Goal: Information Seeking & Learning: Learn about a topic

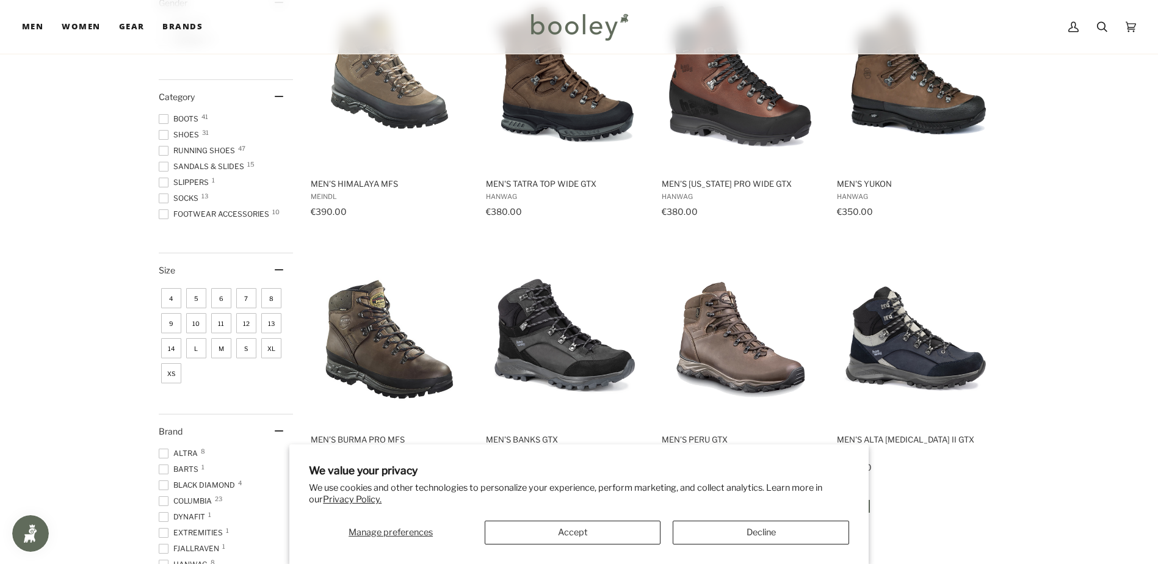
scroll to position [305, 0]
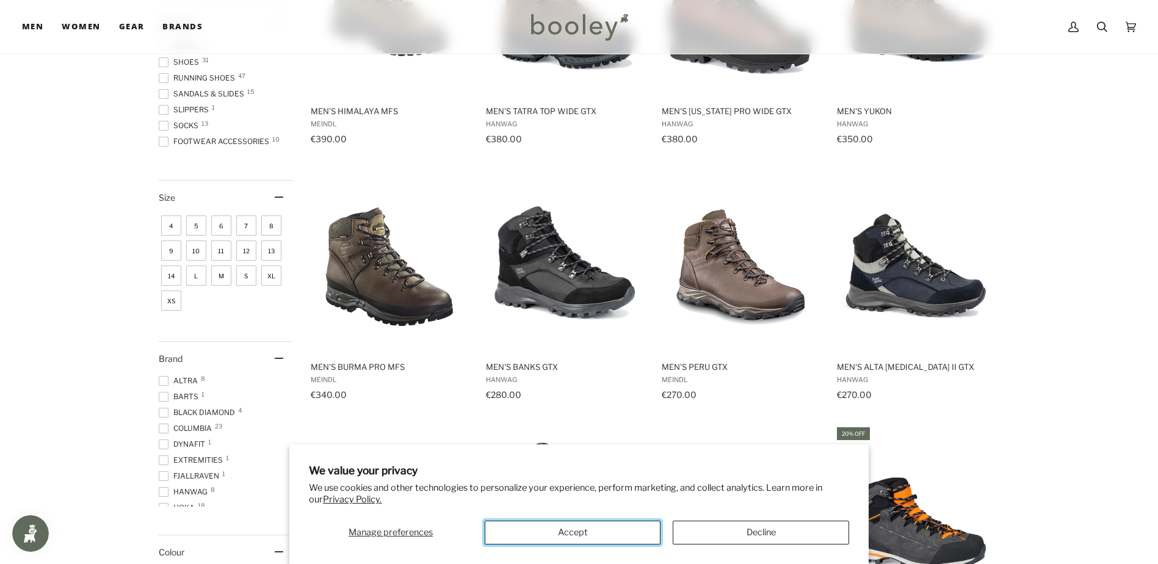
drag, startPoint x: 592, startPoint y: 530, endPoint x: 580, endPoint y: 535, distance: 12.6
click at [589, 532] on button "Accept" at bounding box center [573, 533] width 176 height 24
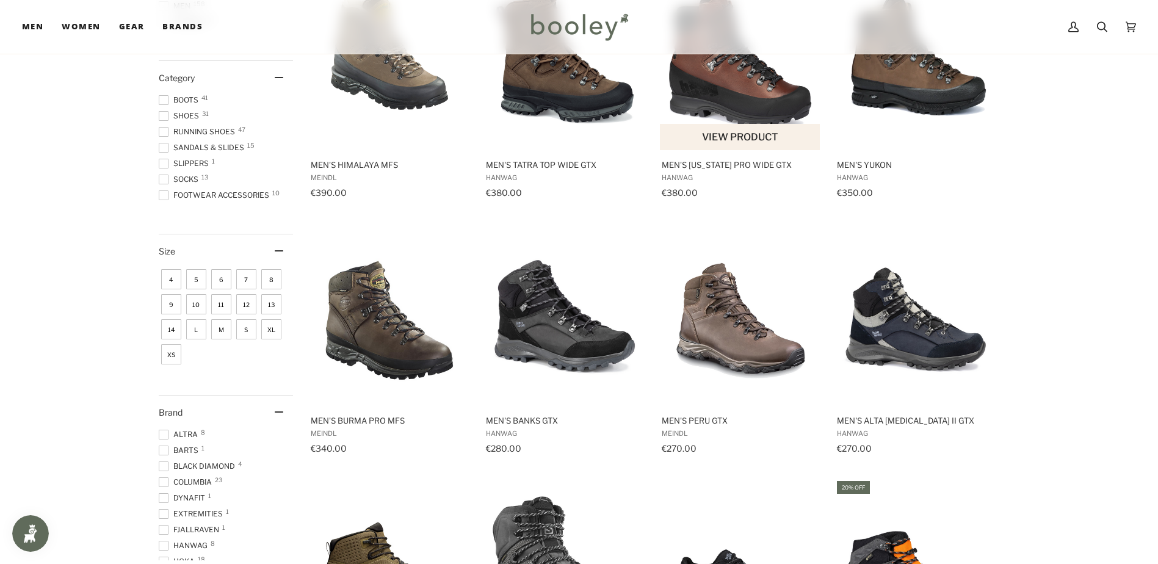
scroll to position [0, 0]
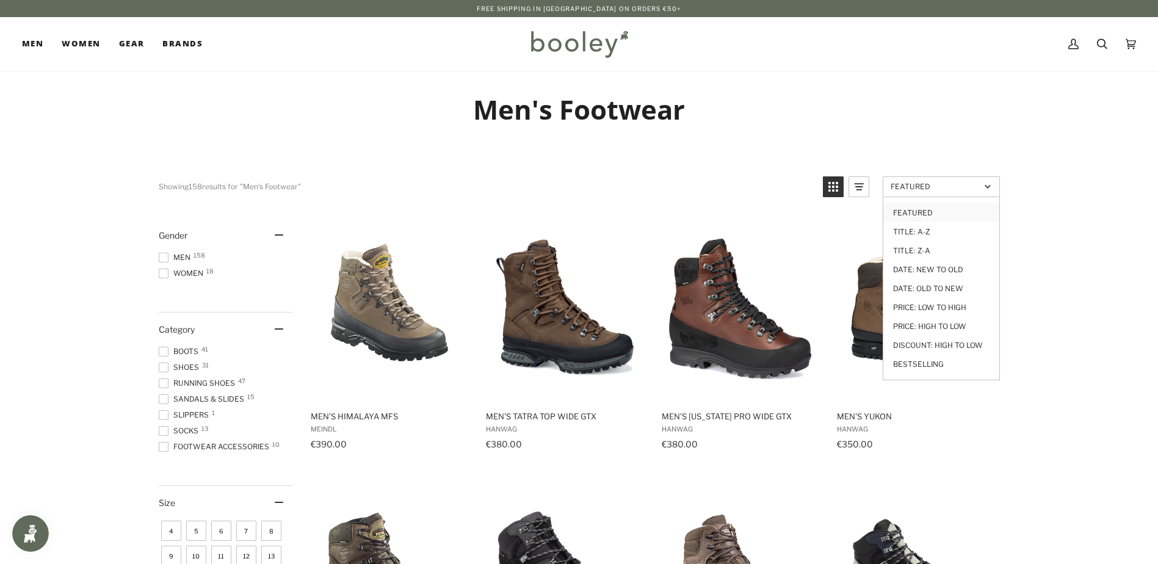
click at [937, 187] on span "Featured" at bounding box center [935, 186] width 90 height 9
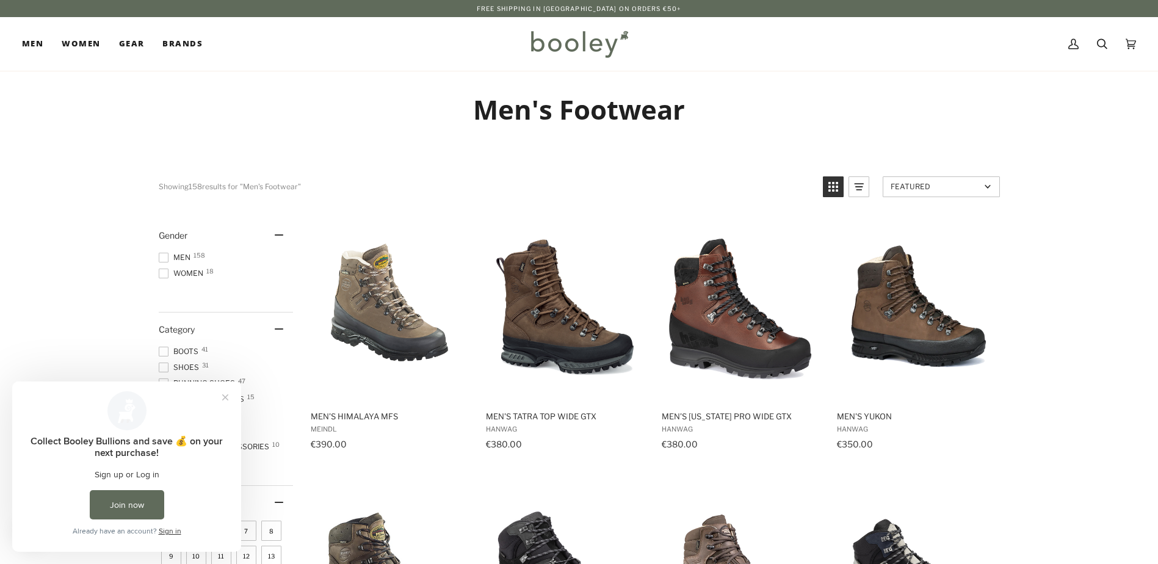
click at [937, 187] on span "Featured" at bounding box center [935, 186] width 90 height 9
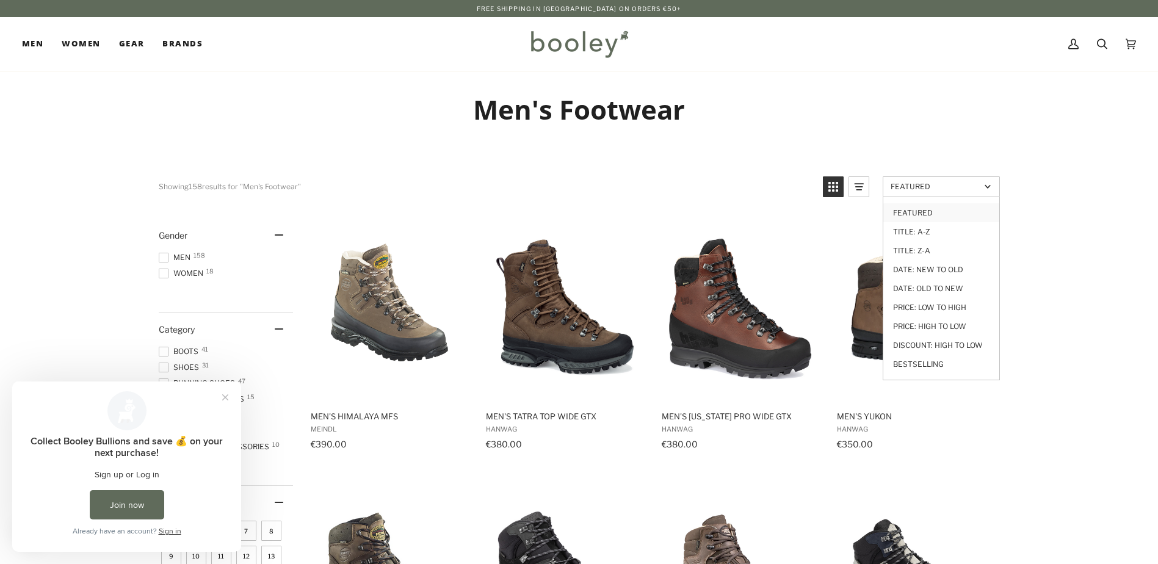
click at [902, 309] on link "Price: Low to High" at bounding box center [941, 307] width 116 height 19
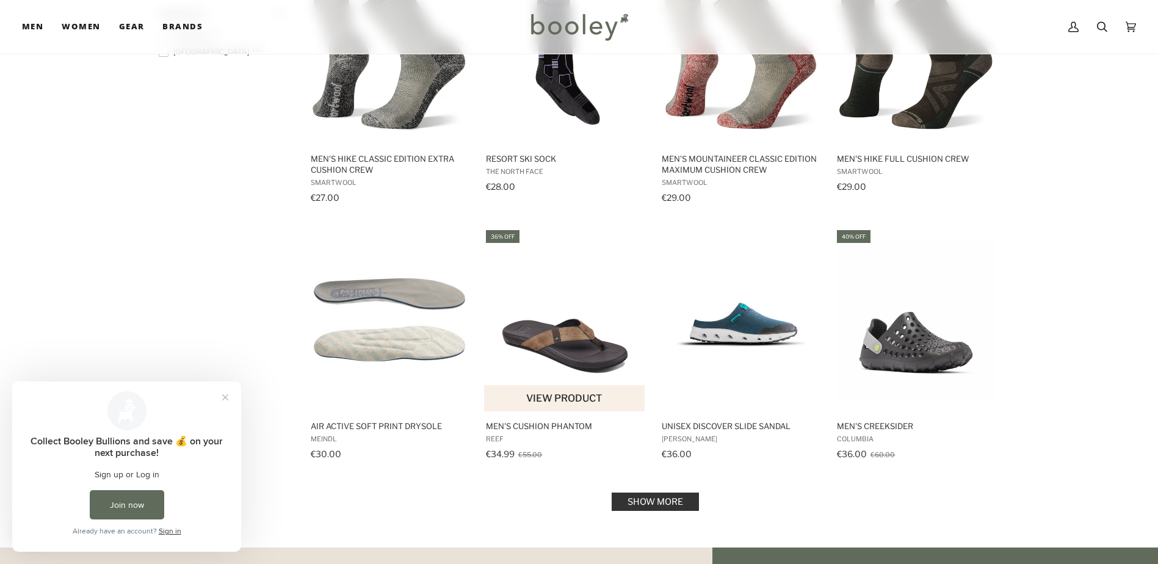
scroll to position [1282, 0]
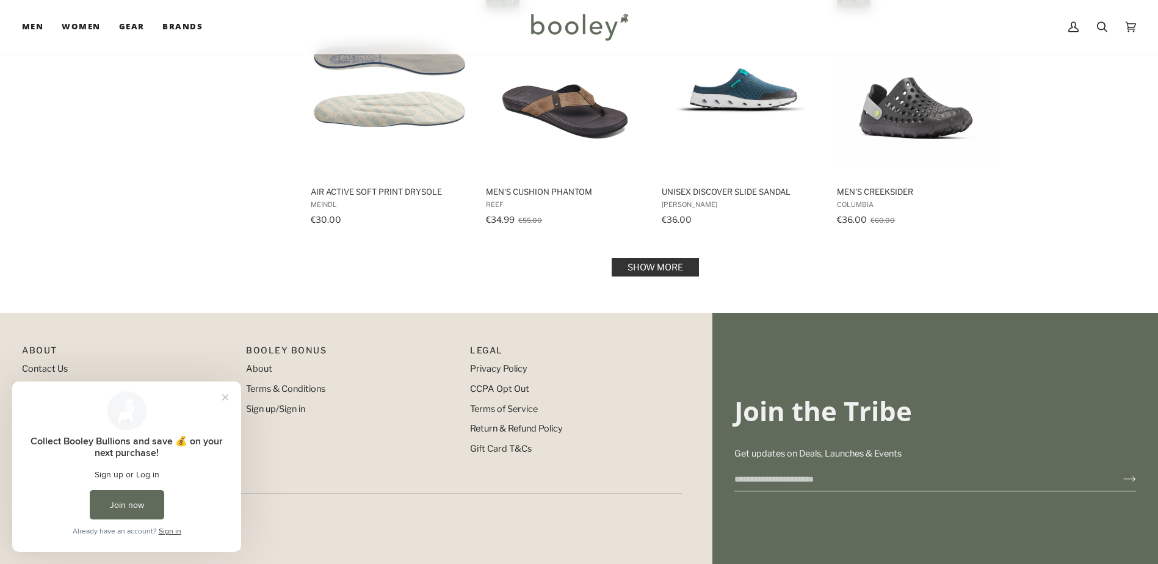
click at [627, 272] on link "Show more" at bounding box center [655, 267] width 87 height 18
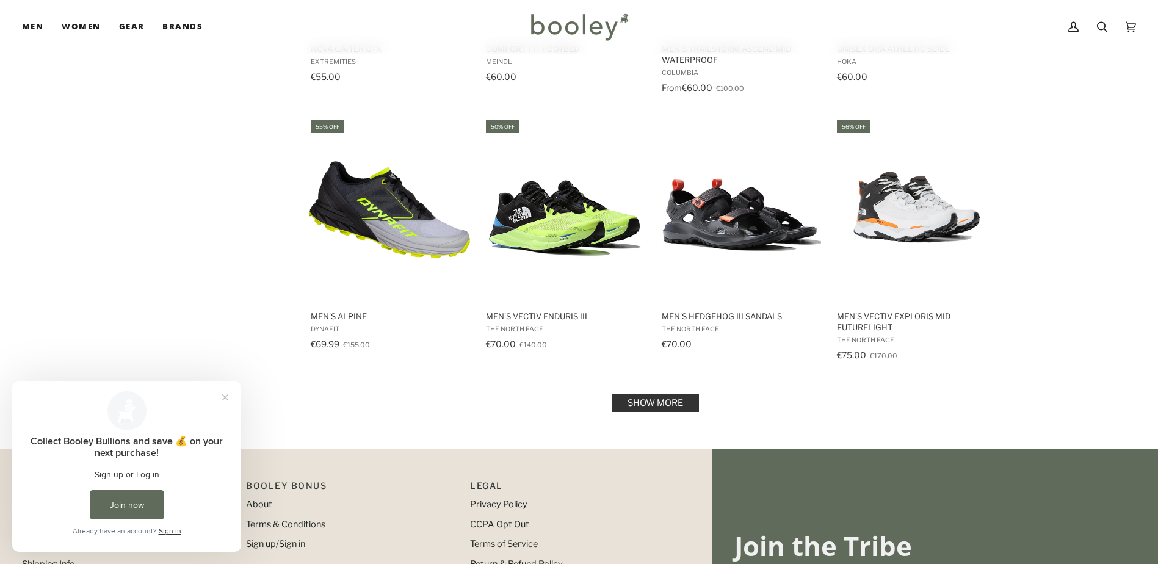
scroll to position [2502, 0]
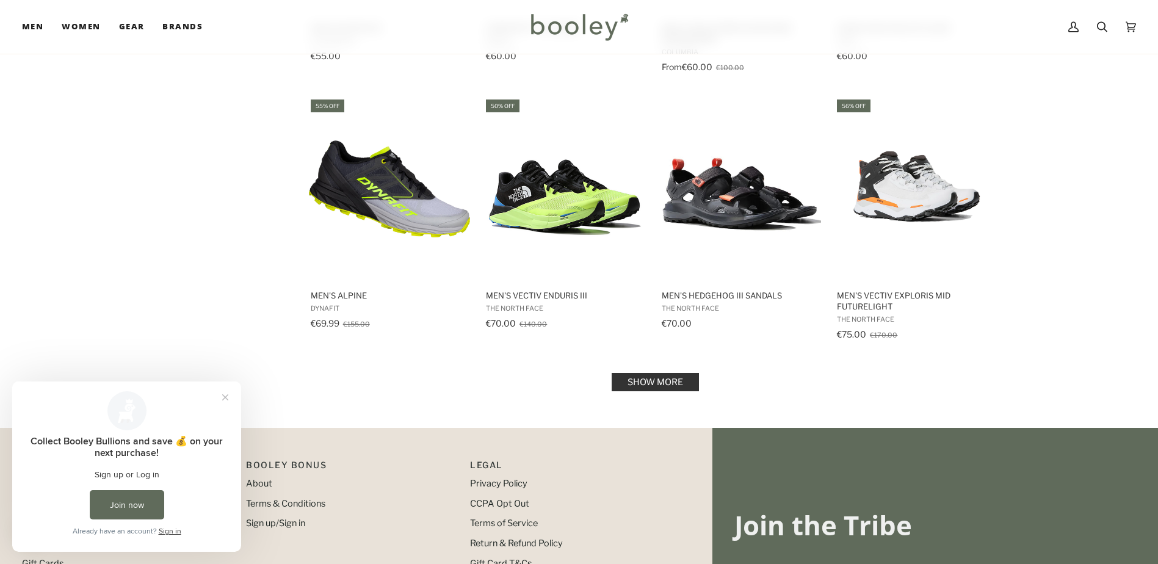
click at [658, 375] on link "Show more" at bounding box center [655, 382] width 87 height 18
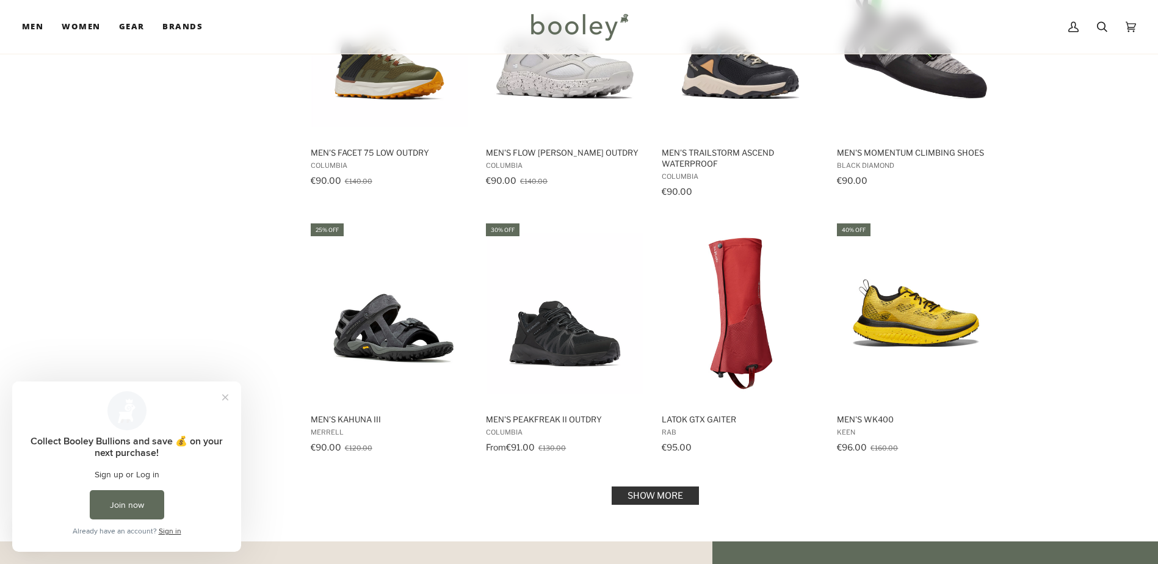
scroll to position [3784, 0]
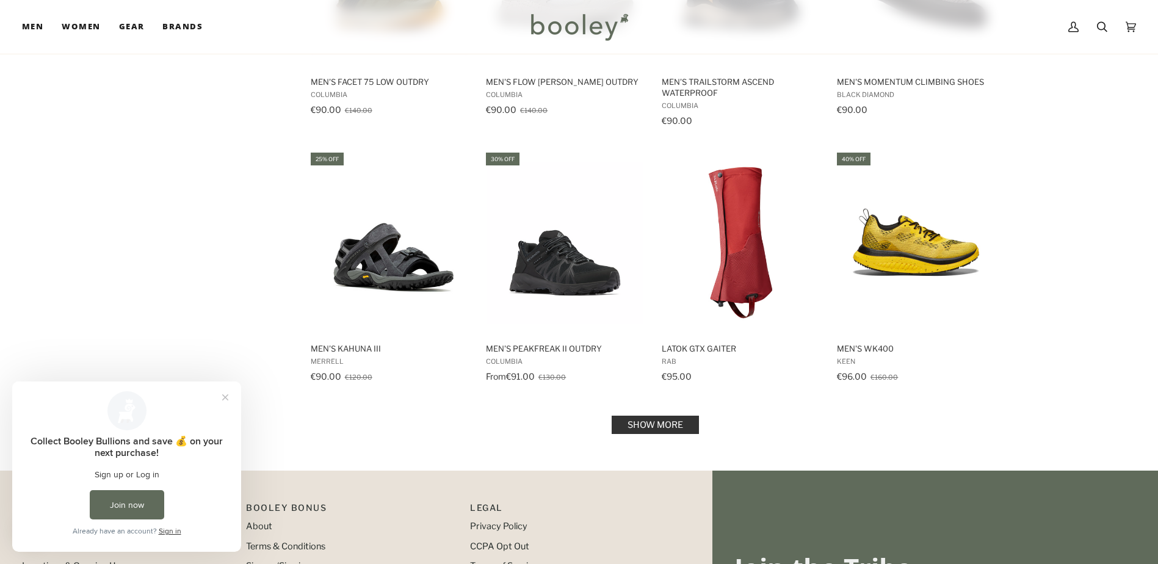
click at [671, 416] on link "Show more" at bounding box center [655, 425] width 87 height 18
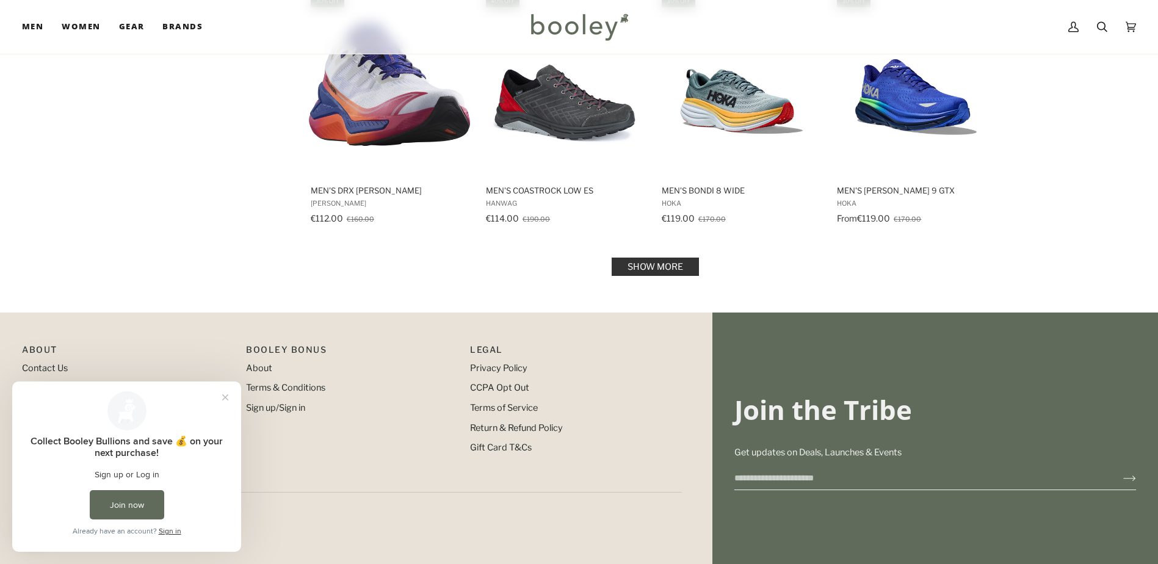
scroll to position [5249, 0]
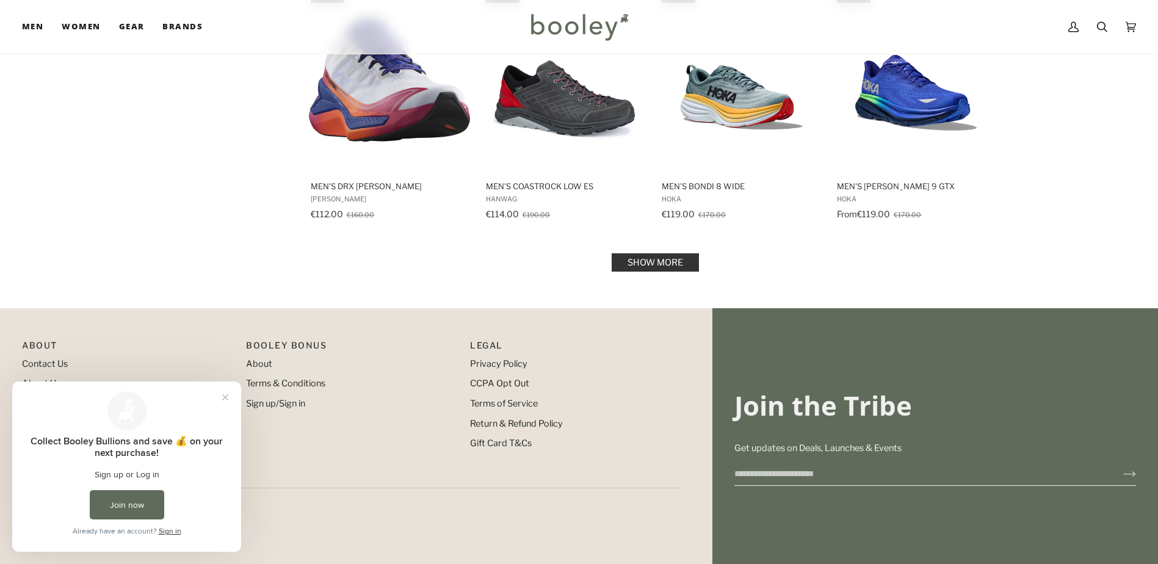
click at [633, 253] on link "Show more" at bounding box center [655, 262] width 87 height 18
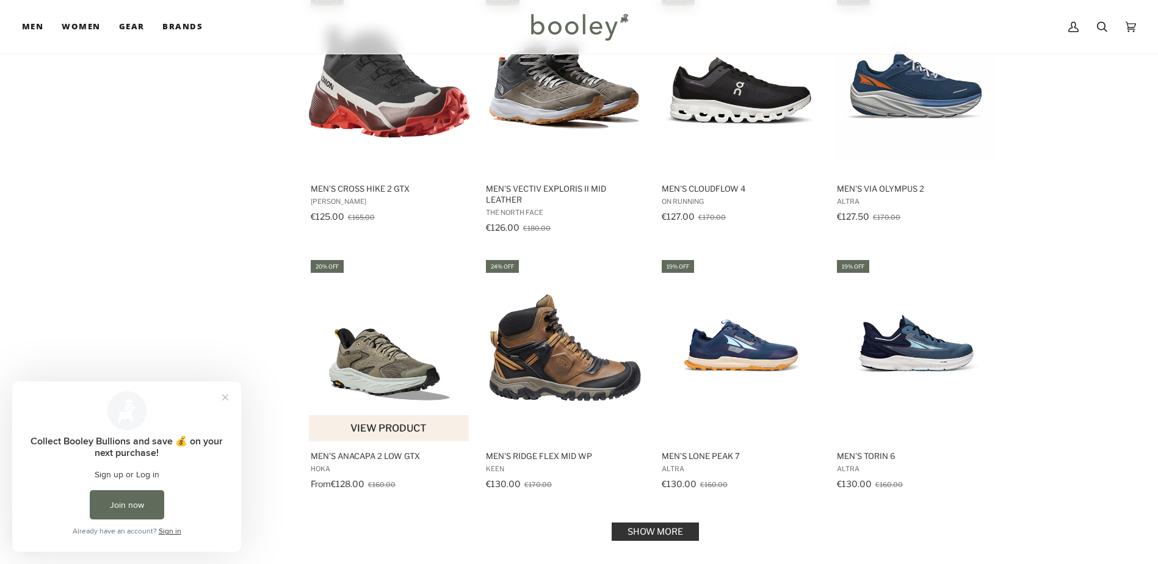
scroll to position [6286, 0]
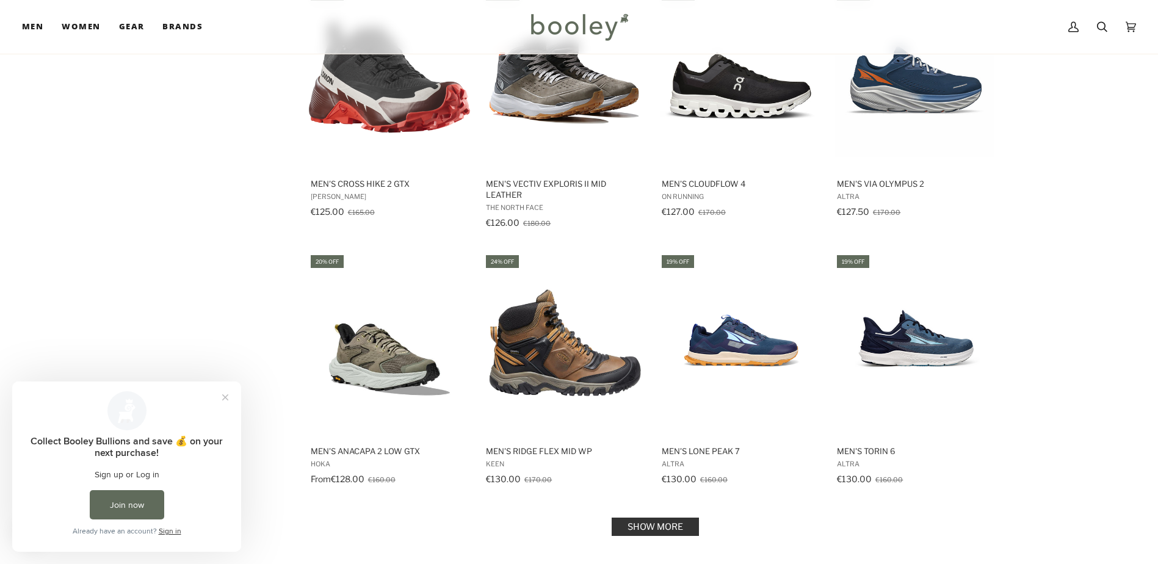
click at [650, 518] on link "Show more" at bounding box center [655, 527] width 87 height 18
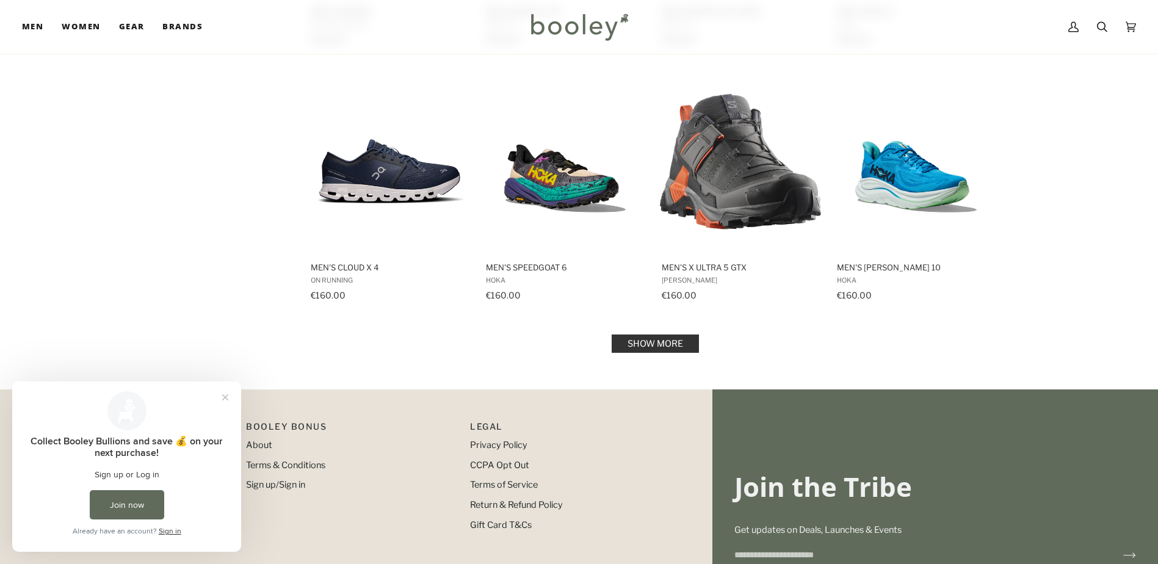
scroll to position [7751, 0]
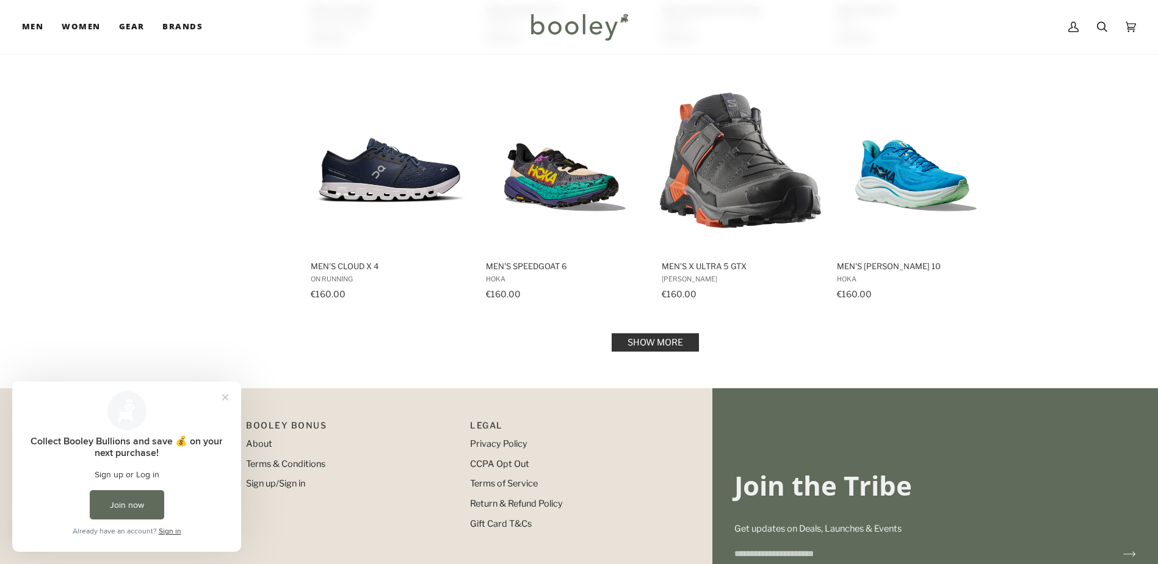
click at [665, 333] on link "Show more" at bounding box center [655, 342] width 87 height 18
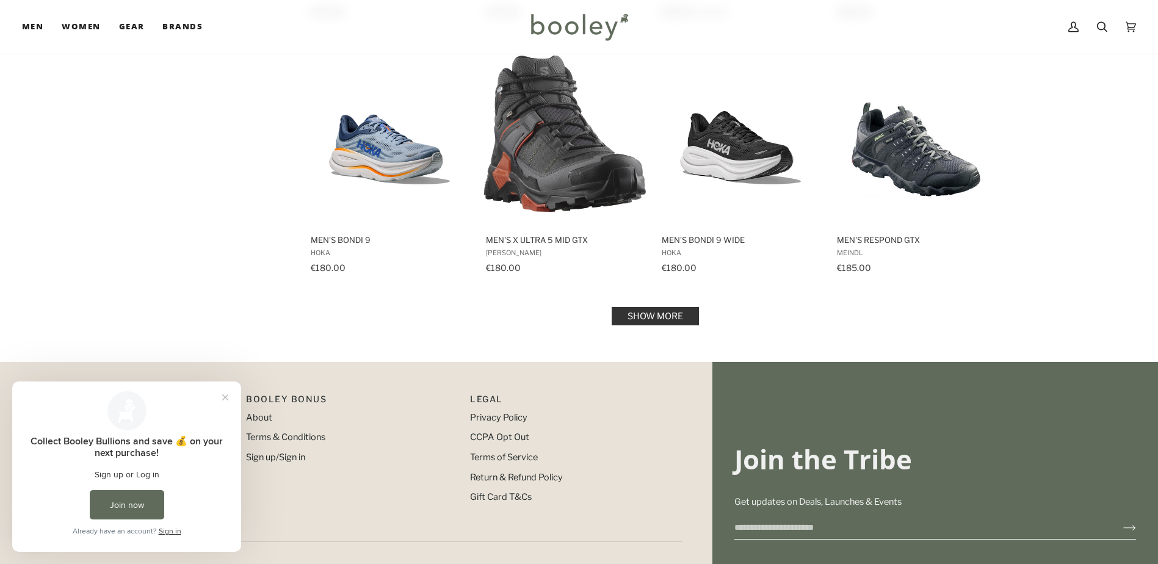
scroll to position [9094, 0]
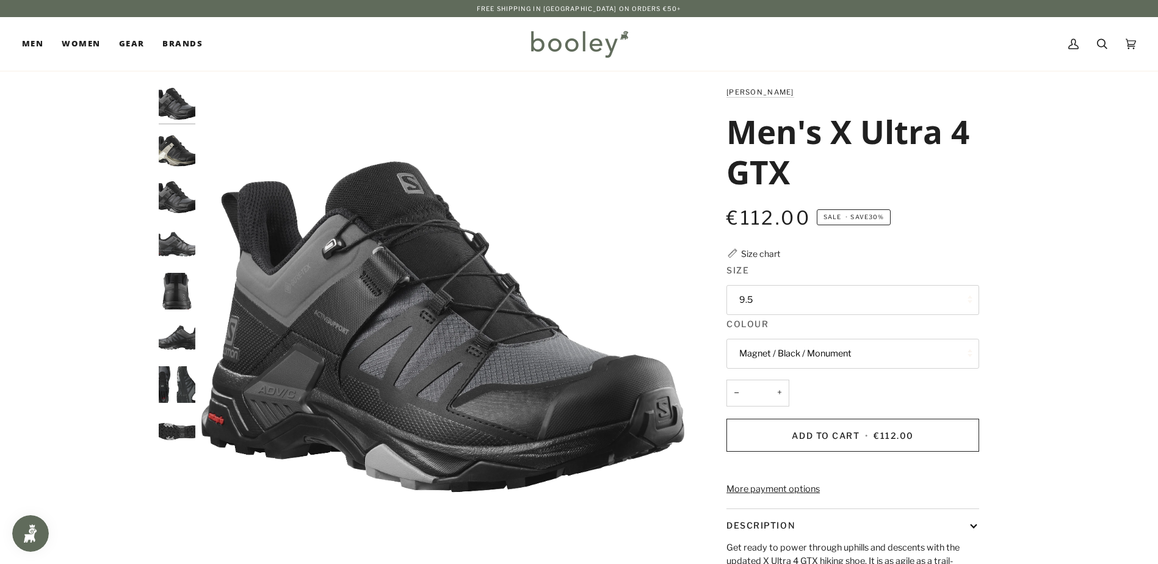
click at [199, 139] on div at bounding box center [180, 272] width 43 height 374
click at [196, 202] on div at bounding box center [180, 272] width 43 height 374
click at [181, 203] on img "Salomon Men's X Ultra 4 GTX Magnet / Black / Monument A - Booley Galway" at bounding box center [177, 197] width 37 height 37
click at [178, 260] on img "Salomon Men's X Ultra 4 GTX Magnet / Black / Monument - Booley Galway" at bounding box center [177, 244] width 37 height 37
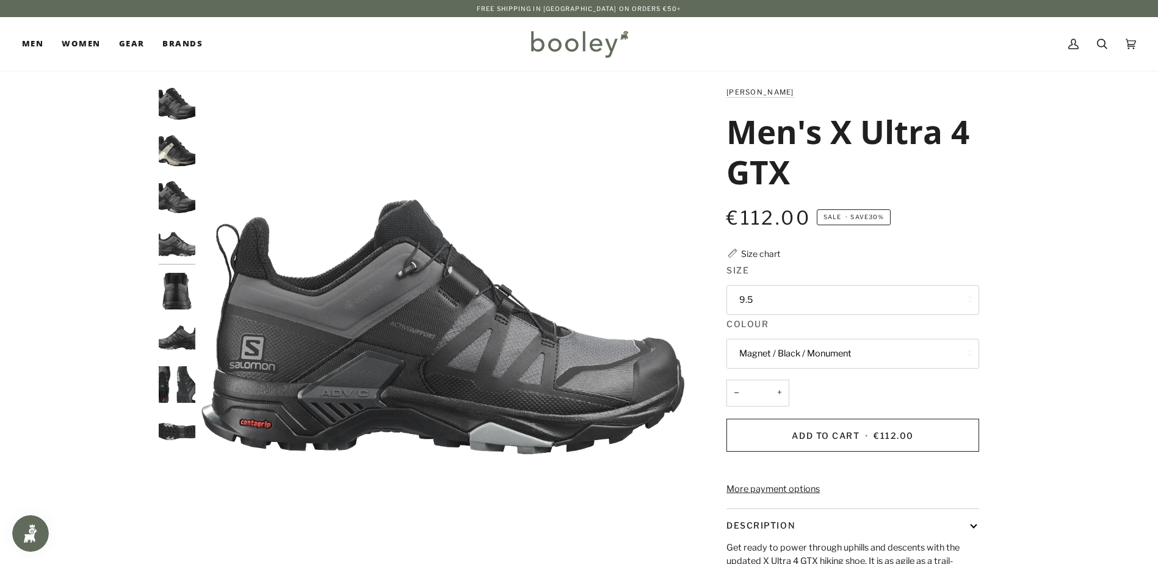
click at [186, 302] on img "Salomon Men's X Ultra 4 GTX Magnet / Black / Monument - Booley Galway" at bounding box center [177, 291] width 37 height 37
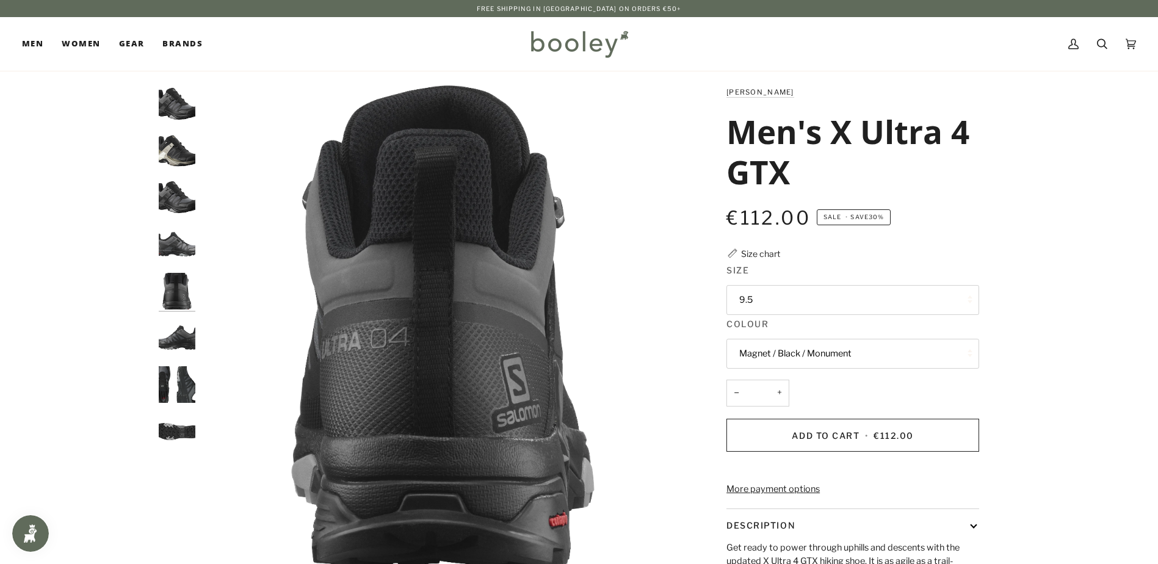
click at [190, 383] on img "Salomon Men's X Ultra 4 GTX Magnet / Black / Monument - Booley Galway" at bounding box center [177, 384] width 37 height 37
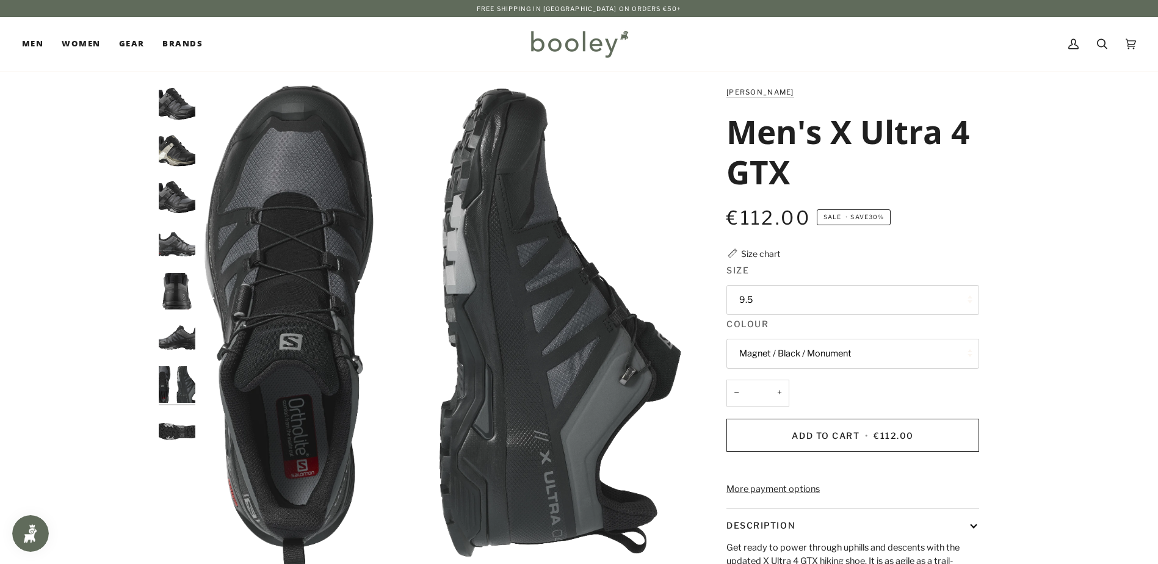
drag, startPoint x: 178, startPoint y: 434, endPoint x: 197, endPoint y: 411, distance: 29.1
click at [178, 434] on img "Salomon Men's X Ultra 4 GTX Magnet / Black / Monument - Booley Galway" at bounding box center [177, 431] width 37 height 37
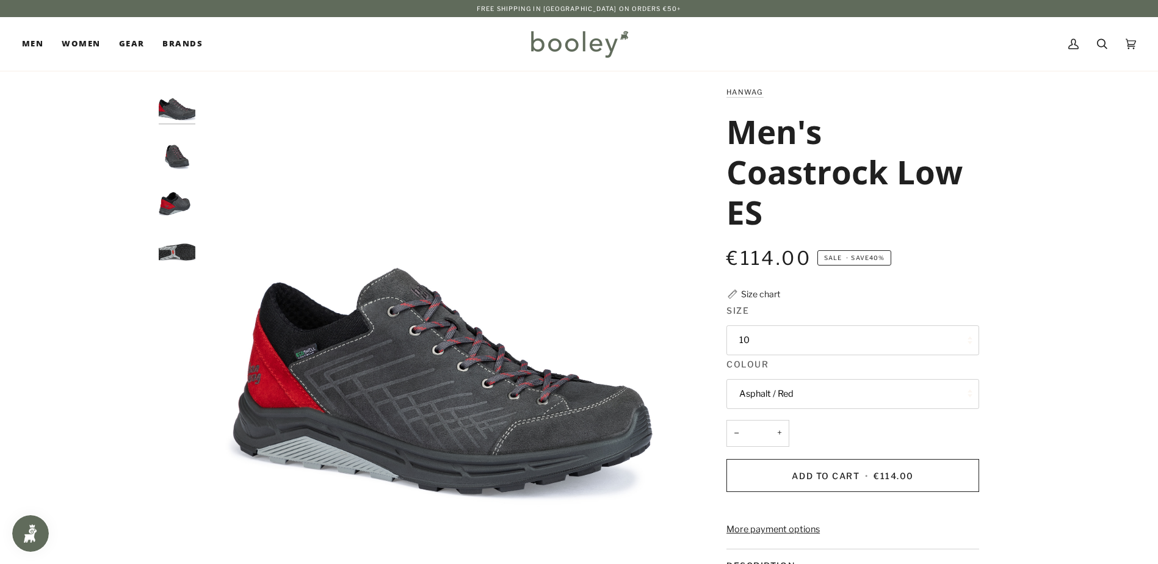
click at [187, 144] on img "Hanwag Men's Coastrock Low ES Asphalt / Red - Booley Galway" at bounding box center [177, 150] width 37 height 37
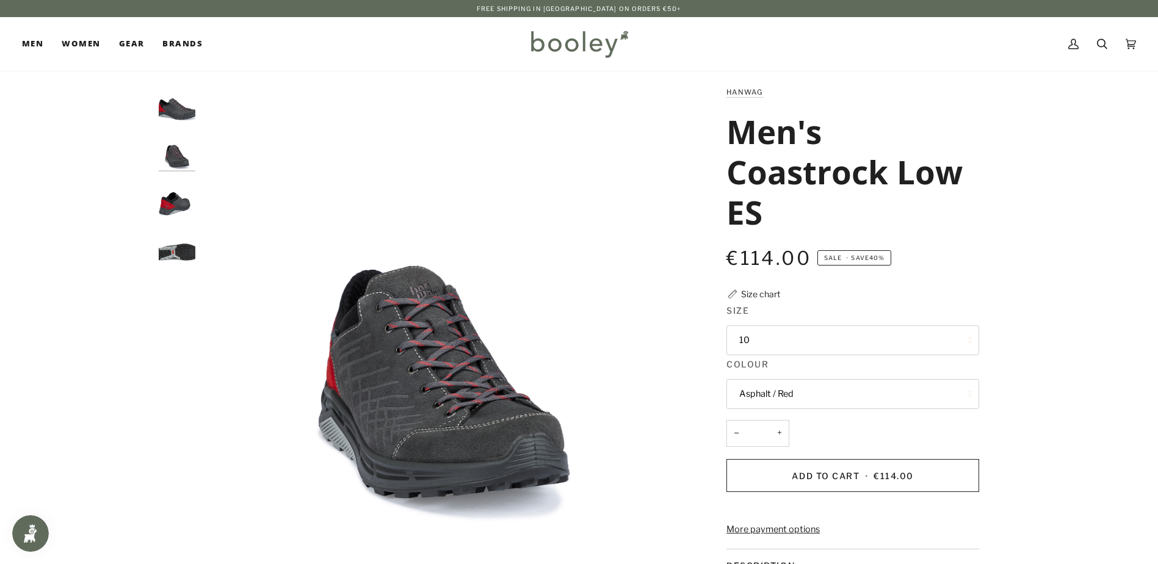
click at [191, 212] on img "Hanwag Men's Coastrock Low ES Asphalt / Red - Booley Galway" at bounding box center [177, 197] width 37 height 37
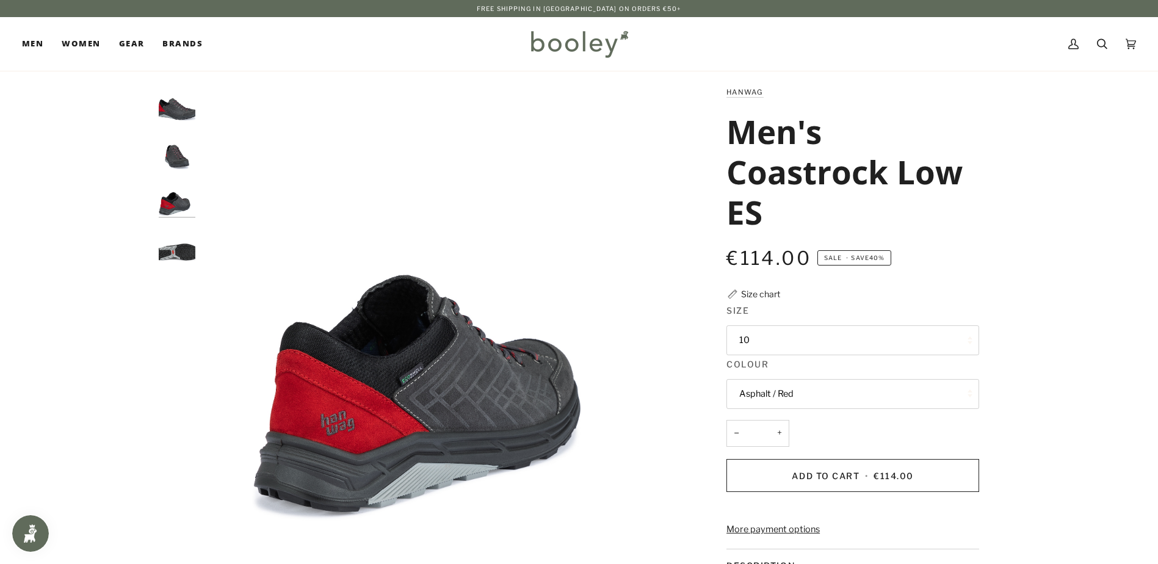
click at [190, 265] on div at bounding box center [180, 178] width 43 height 187
click at [184, 253] on img "Hanwag Men's Coastrock Low ES Asphalt / Red - Booley Galway" at bounding box center [177, 244] width 37 height 37
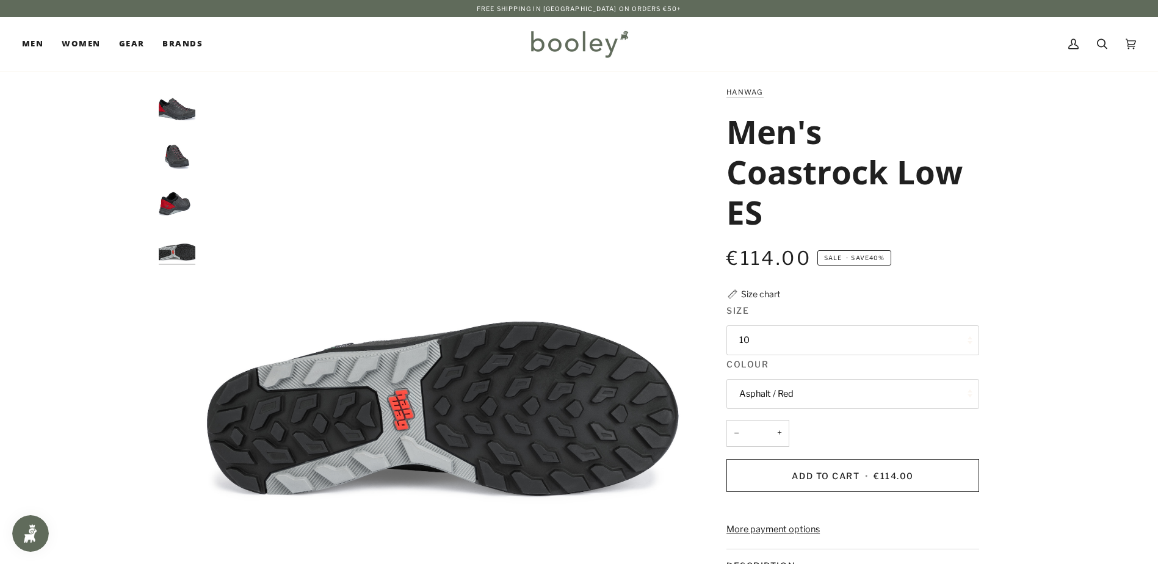
click at [173, 103] on img "Hanwag Men's Coastrock Low ES Asphalt / Red - Booley Galway" at bounding box center [177, 103] width 37 height 37
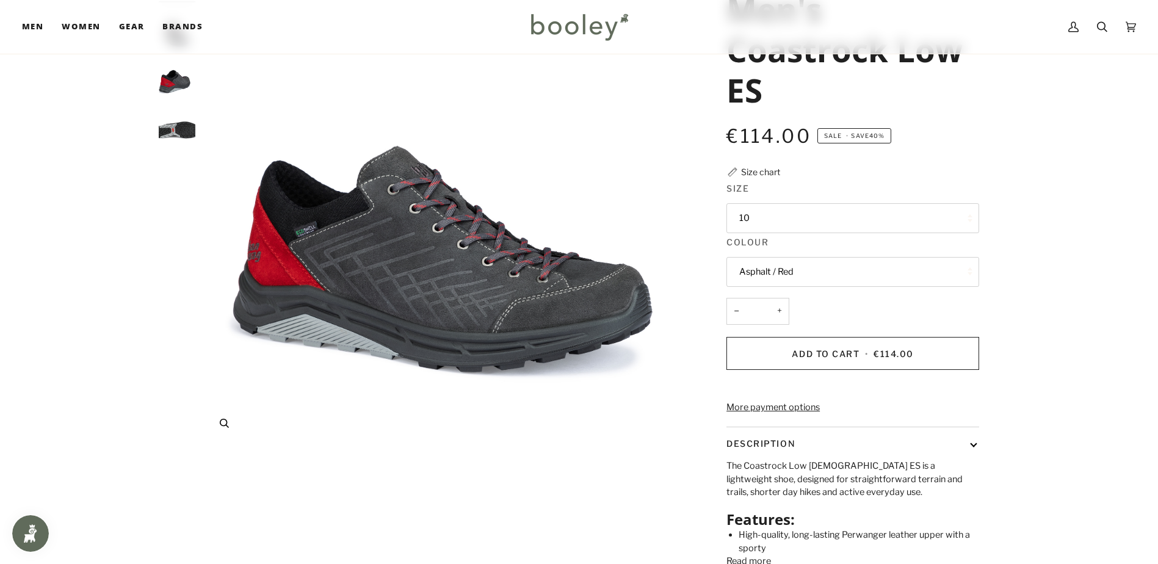
scroll to position [366, 0]
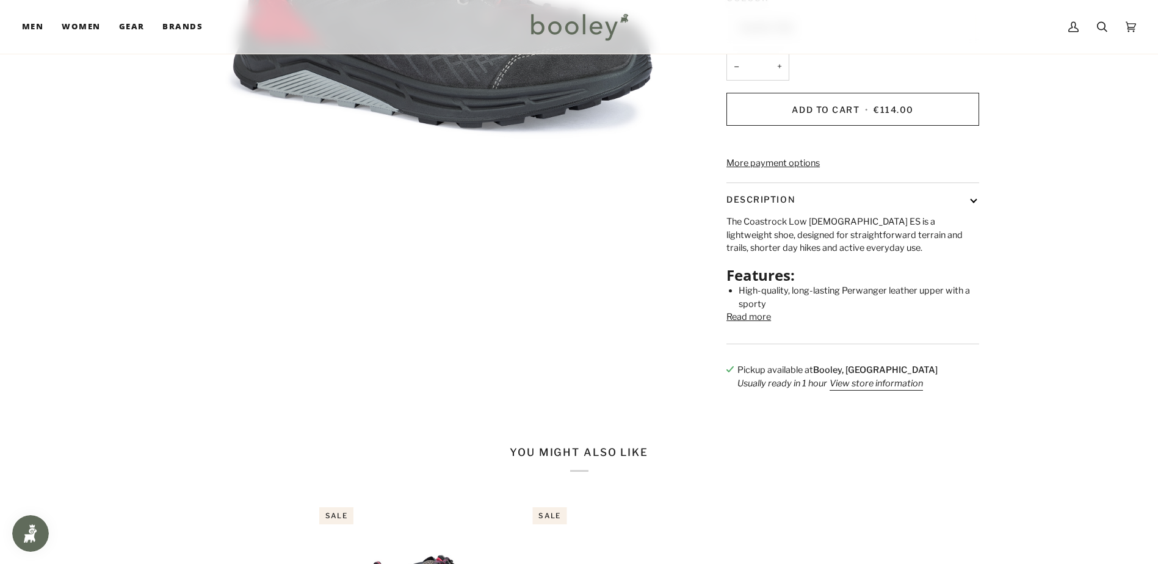
click at [746, 324] on button "Read more" at bounding box center [748, 317] width 45 height 13
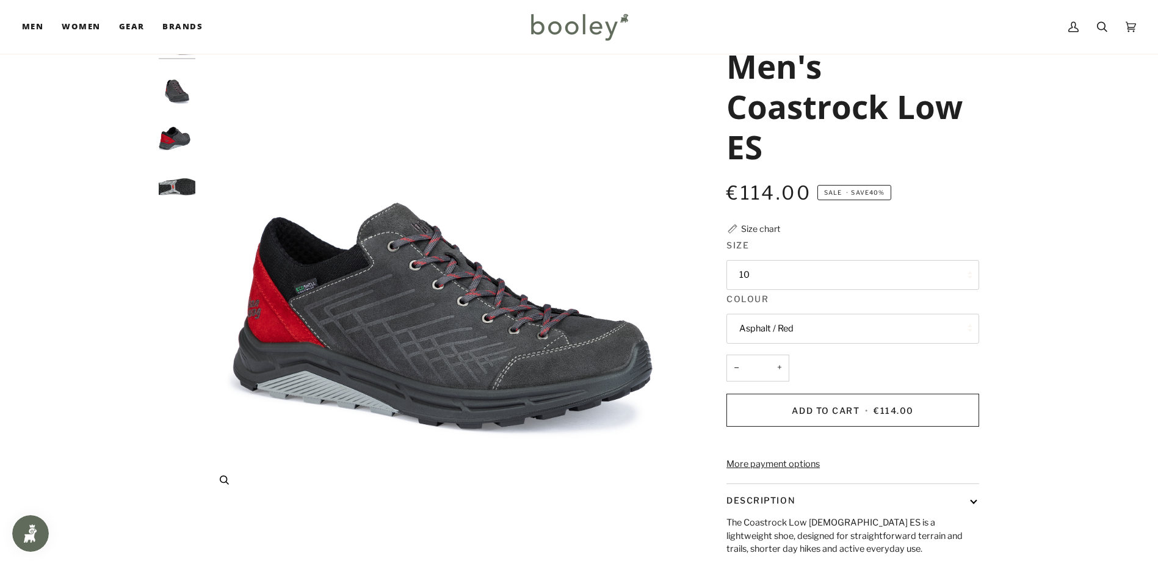
scroll to position [0, 0]
